Goal: Information Seeking & Learning: Check status

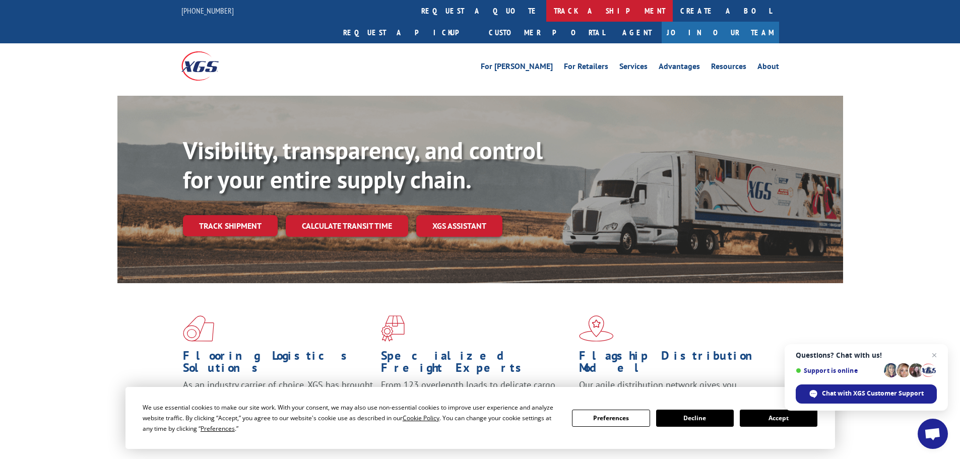
click at [546, 8] on link "track a shipment" at bounding box center [609, 11] width 126 height 22
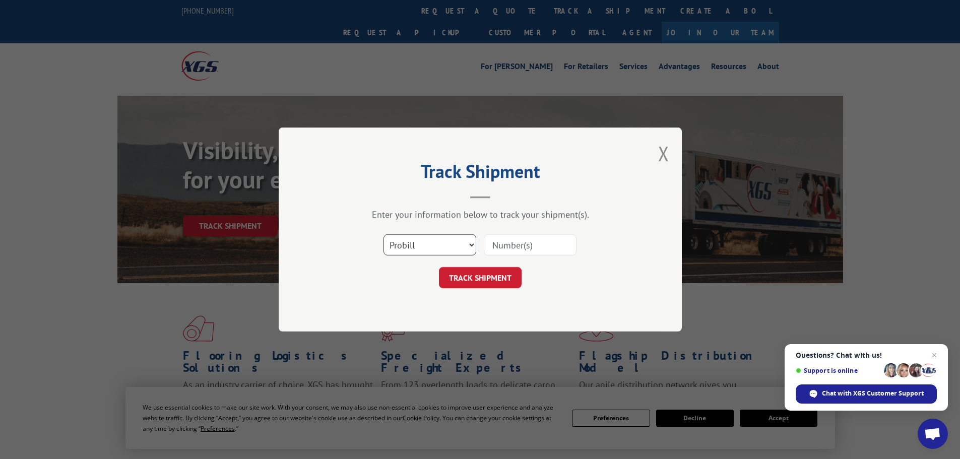
click at [419, 255] on select "Select category... Probill BOL PO" at bounding box center [430, 244] width 93 height 21
select select "po"
click at [384, 234] on select "Select category... Probill BOL PO" at bounding box center [430, 244] width 93 height 21
click at [499, 243] on input at bounding box center [530, 244] width 93 height 21
paste input "26531051"
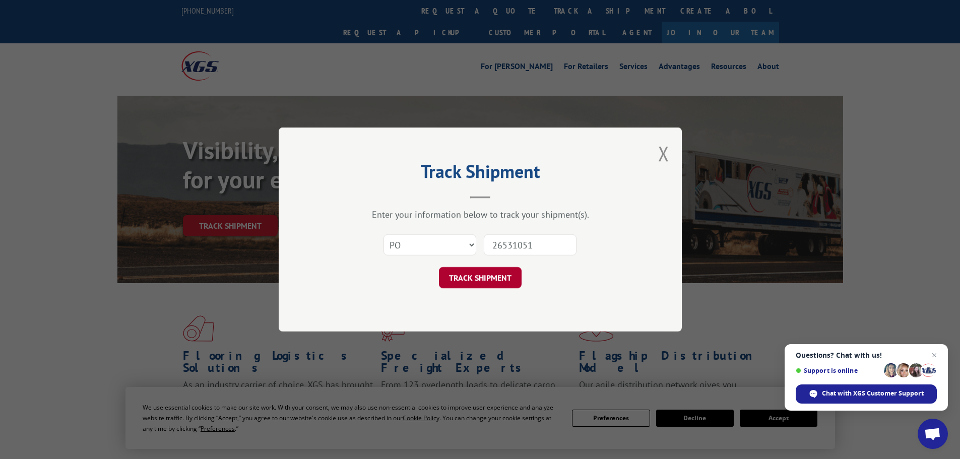
type input "26531051"
click at [498, 270] on button "TRACK SHIPMENT" at bounding box center [480, 277] width 83 height 21
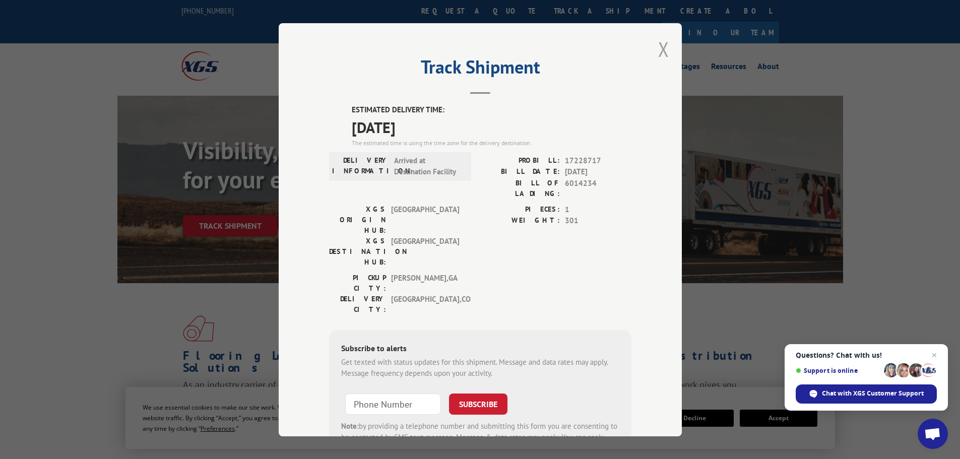
click at [661, 55] on button "Close modal" at bounding box center [663, 49] width 11 height 27
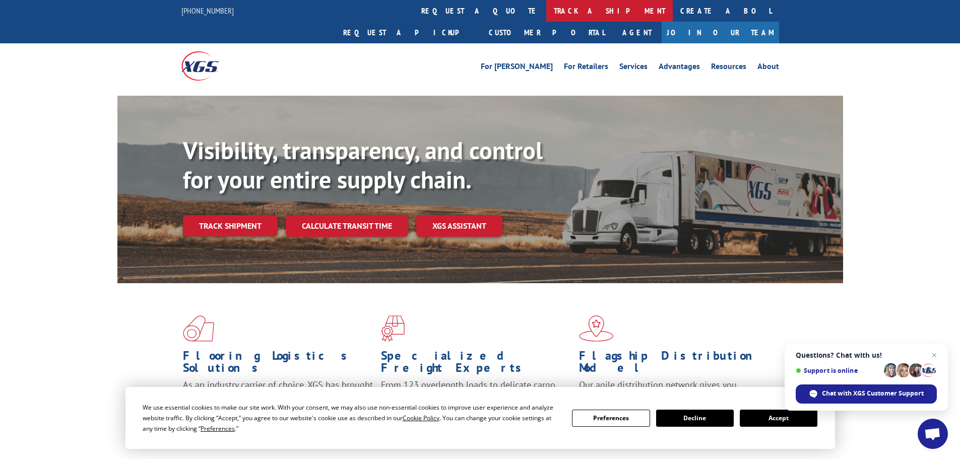
click at [546, 14] on link "track a shipment" at bounding box center [609, 11] width 126 height 22
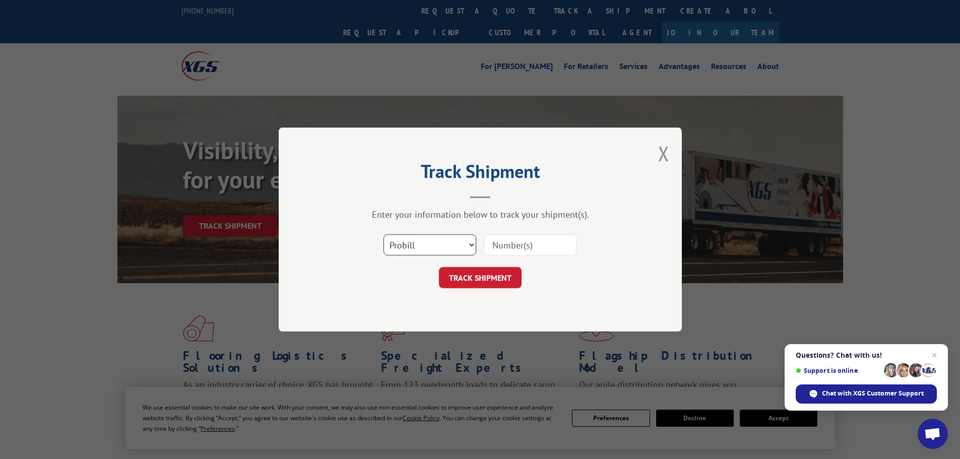
click at [426, 254] on select "Select category... Probill BOL PO" at bounding box center [430, 244] width 93 height 21
select select "po"
click at [384, 234] on select "Select category... Probill BOL PO" at bounding box center [430, 244] width 93 height 21
click at [514, 248] on input at bounding box center [530, 244] width 93 height 21
paste input "26531223"
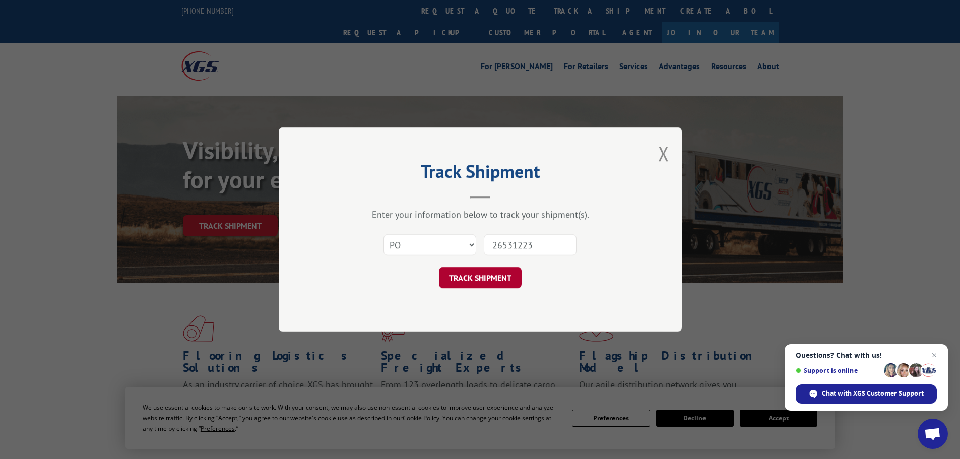
type input "26531223"
click at [505, 280] on button "TRACK SHIPMENT" at bounding box center [480, 277] width 83 height 21
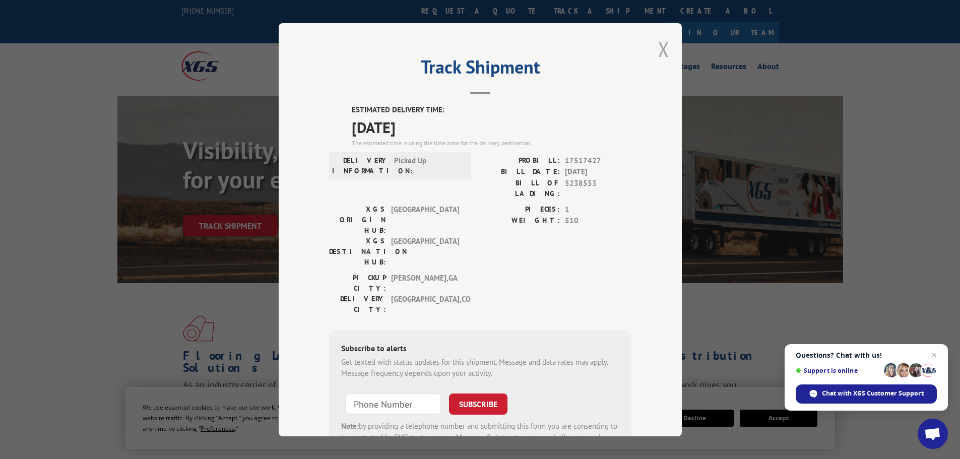
click at [659, 47] on button "Close modal" at bounding box center [663, 49] width 11 height 27
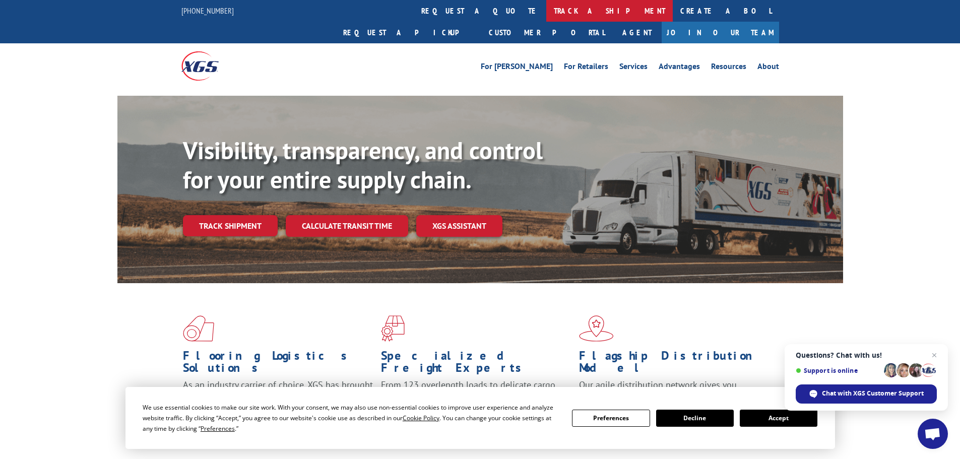
click at [546, 16] on link "track a shipment" at bounding box center [609, 11] width 126 height 22
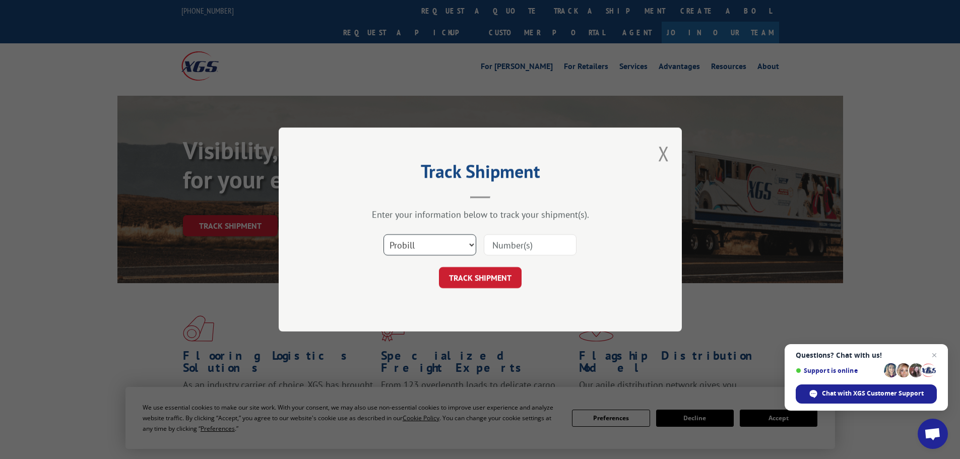
drag, startPoint x: 432, startPoint y: 252, endPoint x: 432, endPoint y: 246, distance: 6.6
click at [432, 249] on select "Select category... Probill BOL PO" at bounding box center [430, 244] width 93 height 21
select select "po"
click at [384, 234] on select "Select category... Probill BOL PO" at bounding box center [430, 244] width 93 height 21
click at [525, 248] on input at bounding box center [530, 244] width 93 height 21
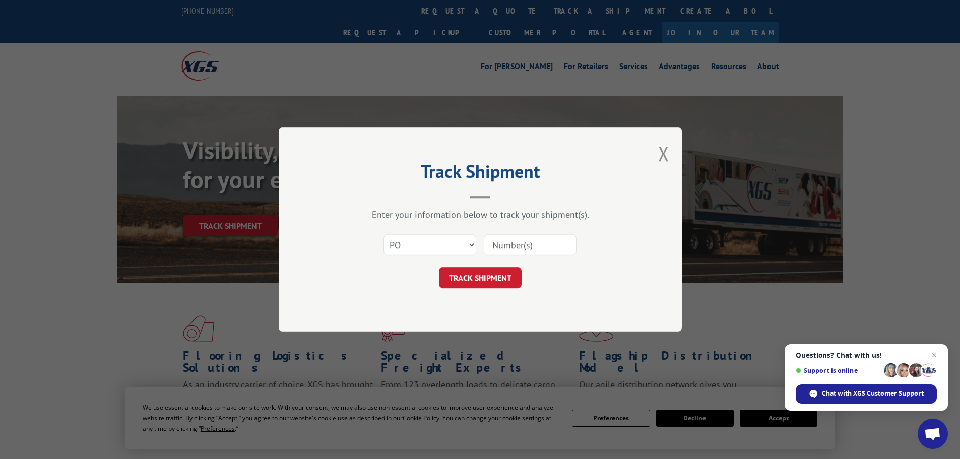
paste input "26531011"
type input "26531011"
click at [481, 279] on button "TRACK SHIPMENT" at bounding box center [480, 277] width 83 height 21
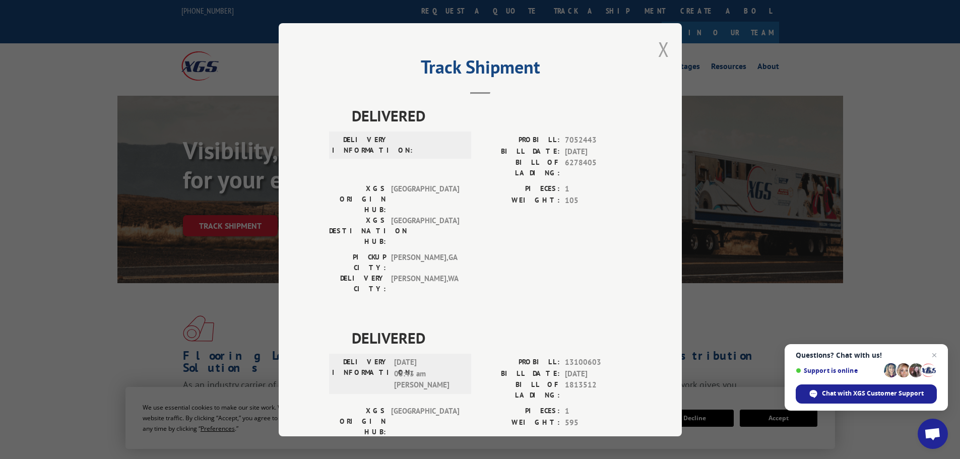
click at [661, 49] on button "Close modal" at bounding box center [663, 49] width 11 height 27
